Goal: Information Seeking & Learning: Learn about a topic

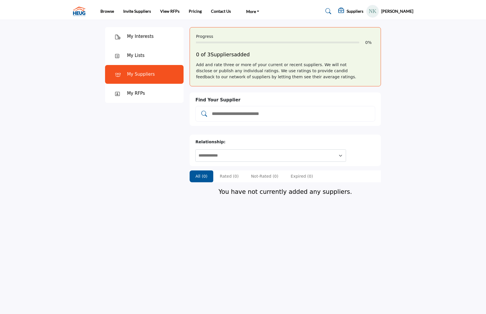
click at [142, 51] on div "My Lists" at bounding box center [144, 55] width 79 height 19
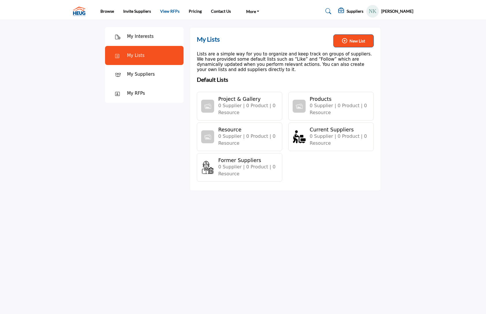
click at [174, 13] on link "View RFPs" at bounding box center [169, 11] width 19 height 5
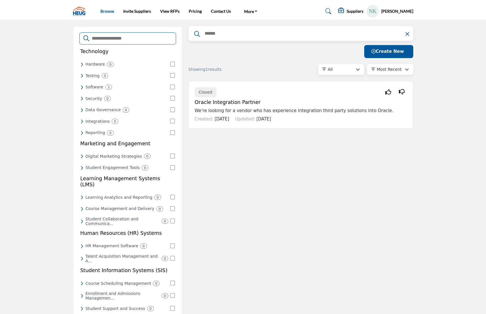
click at [109, 14] on link "Browse" at bounding box center [108, 11] width 14 height 5
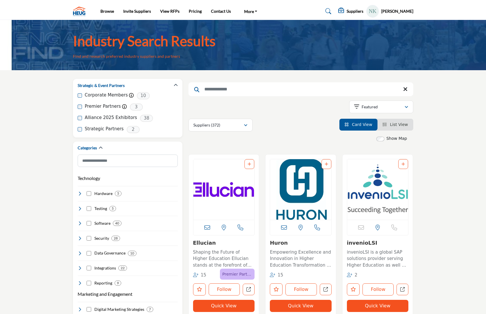
click at [364, 10] on h5 "Suppliers" at bounding box center [355, 11] width 17 height 5
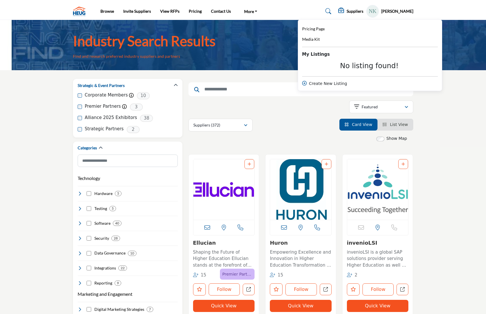
click at [319, 33] on div "Pricing Page Media Kit My Listings No listing found!" at bounding box center [370, 56] width 136 height 61
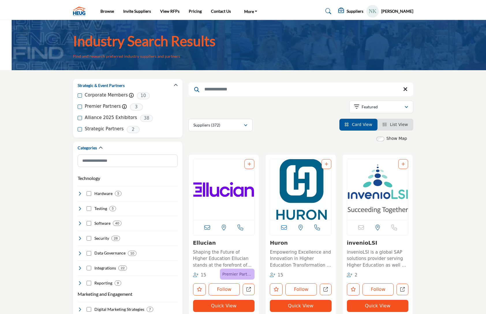
click at [360, 12] on h5 "Suppliers" at bounding box center [355, 11] width 17 height 5
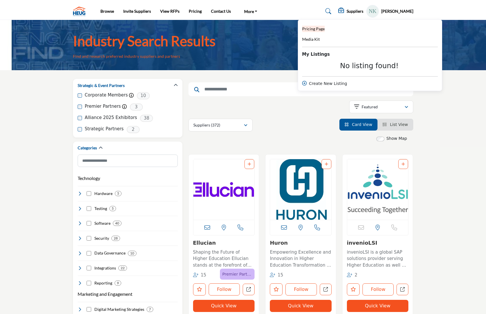
click at [325, 28] on span "Pricing Page" at bounding box center [313, 28] width 23 height 5
